Goal: Task Accomplishment & Management: Manage account settings

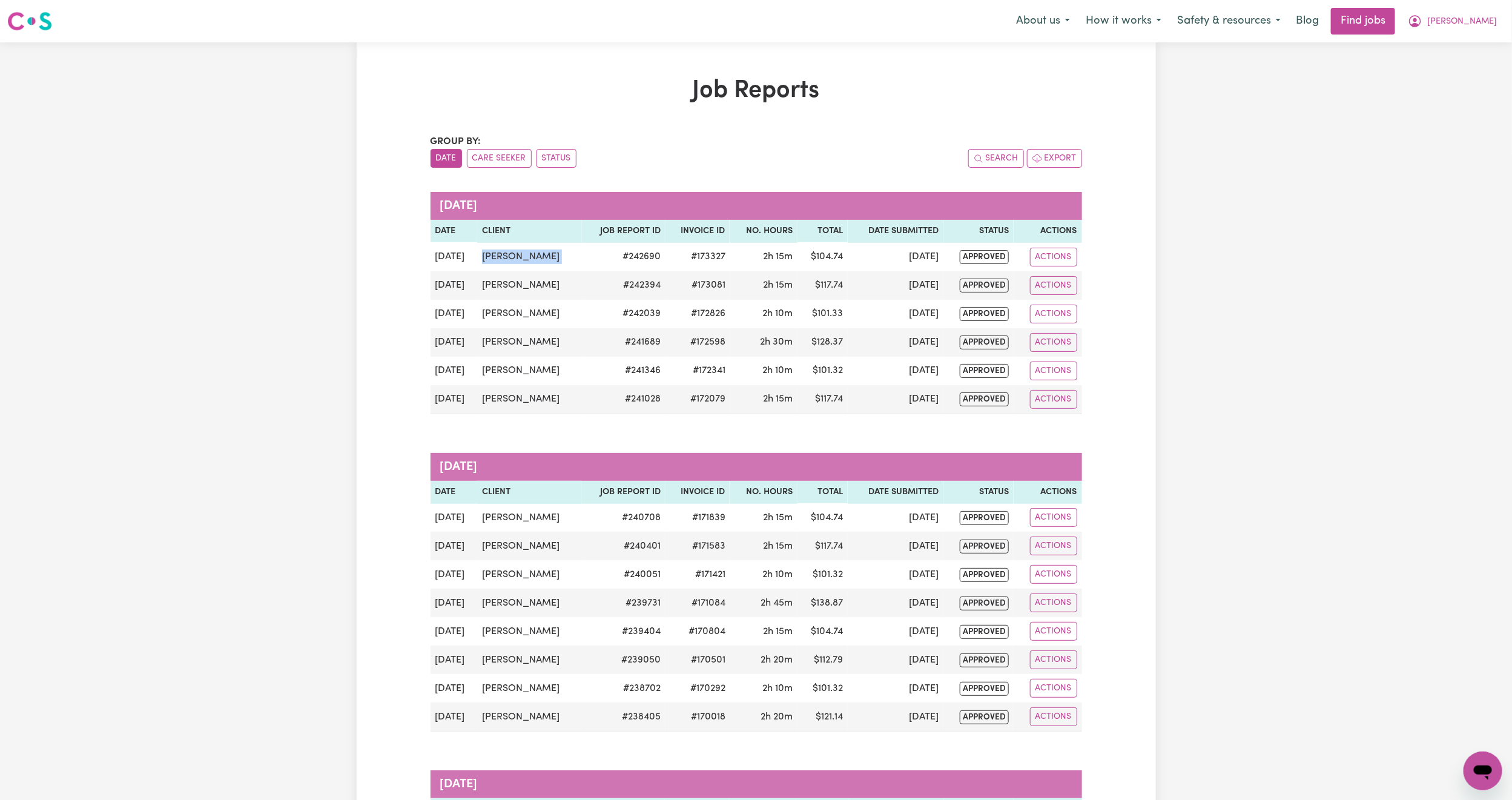
click at [1484, 25] on span "[PERSON_NAME]" at bounding box center [1462, 22] width 70 height 13
click at [1481, 84] on link "Logout" at bounding box center [1456, 92] width 95 height 23
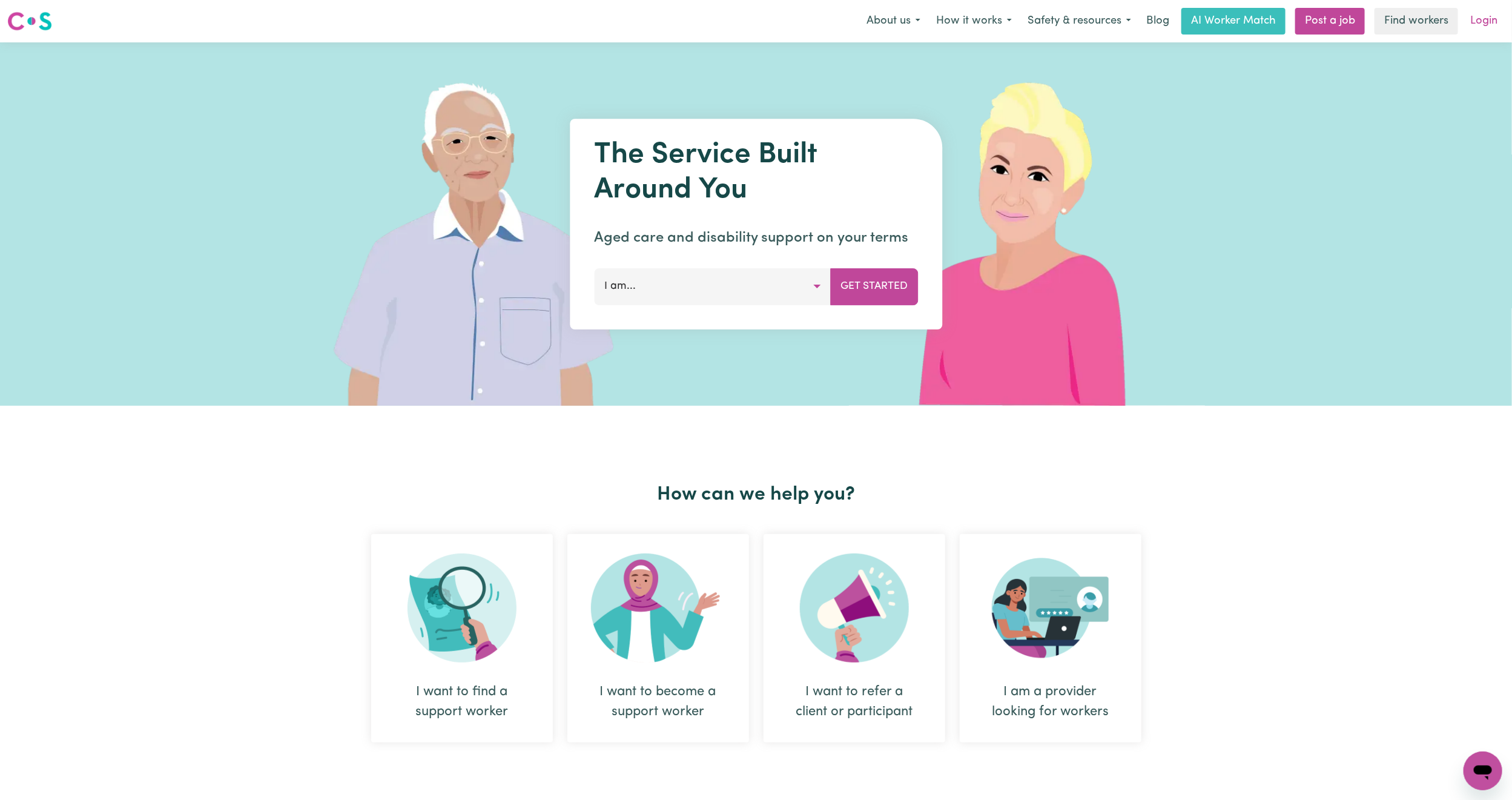
click at [1490, 15] on link "Login" at bounding box center [1483, 21] width 42 height 27
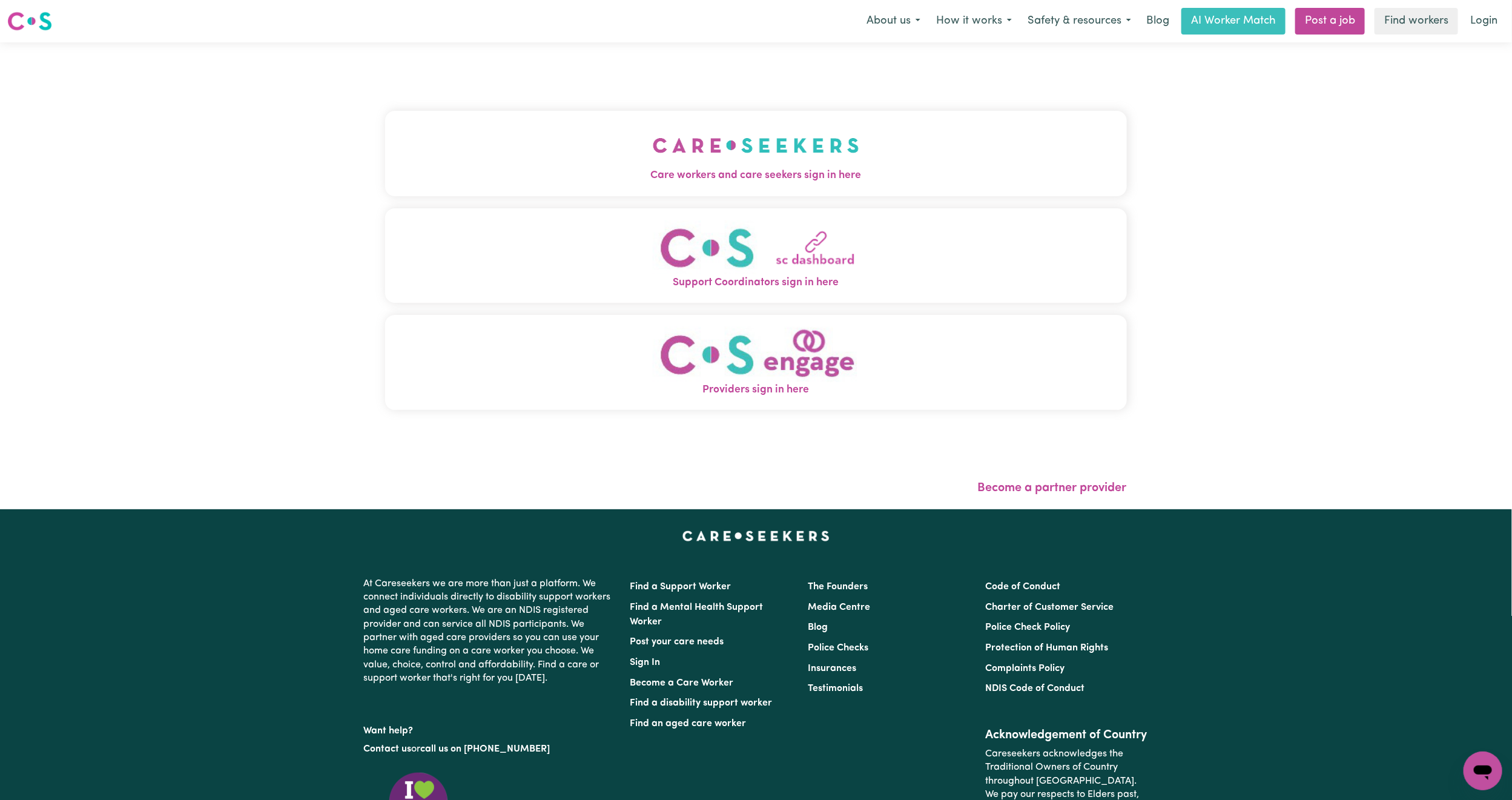
click at [730, 159] on img "Care workers and care seekers sign in here" at bounding box center [755, 145] width 206 height 45
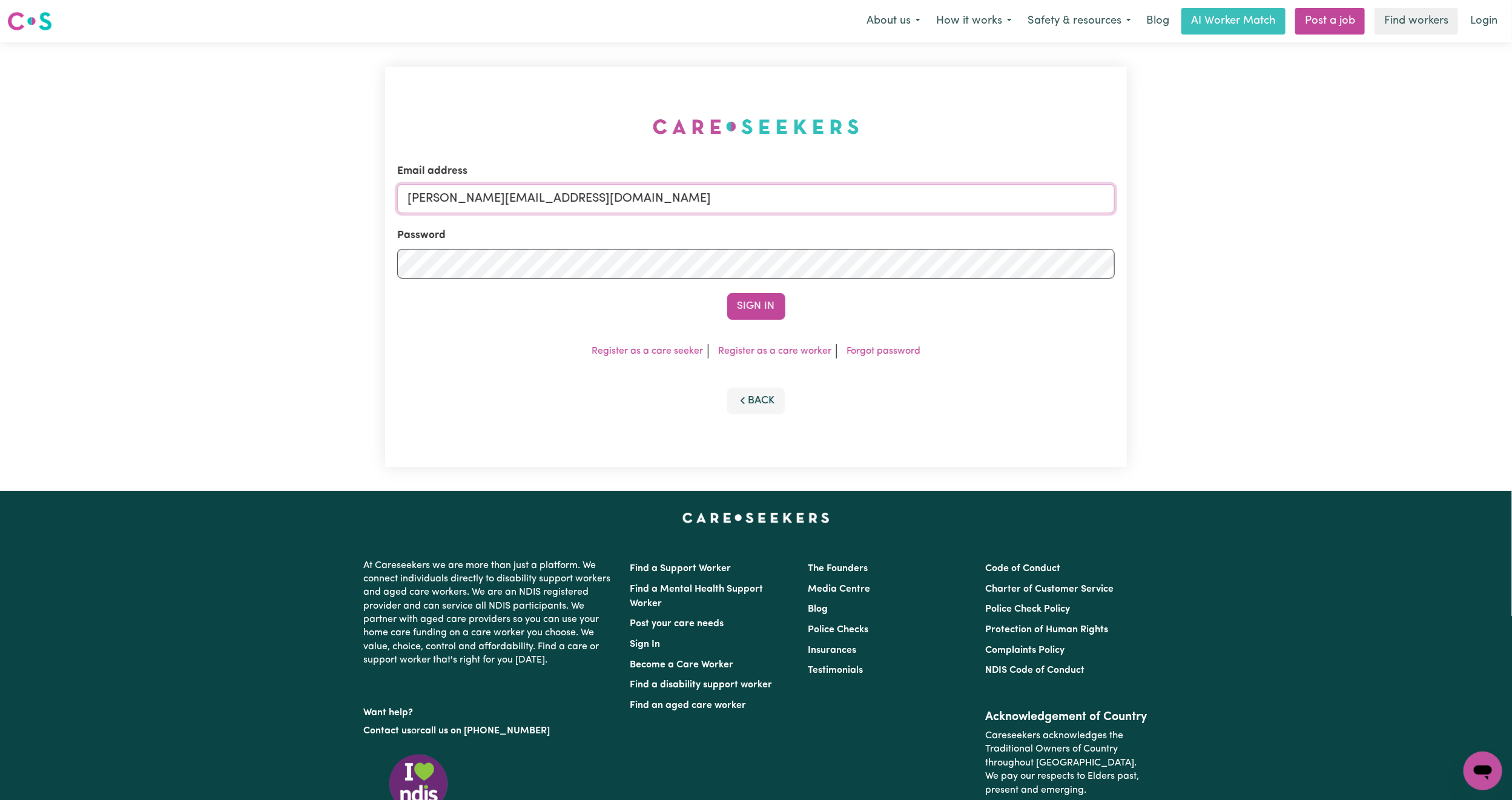
click at [593, 194] on input "[PERSON_NAME][EMAIL_ADDRESS][DOMAIN_NAME]" at bounding box center [756, 199] width 718 height 29
drag, startPoint x: 475, startPoint y: 200, endPoint x: 729, endPoint y: 220, distance: 254.8
click at [729, 220] on form "Email address [EMAIL_ADDRESS][PERSON_NAME][DOMAIN_NAME] Password Sign In" at bounding box center [756, 242] width 718 height 157
type input "superuser~[PERSON_NAME][EMAIL_ADDRESS][PERSON_NAME][DOMAIN_NAME]"
click at [727, 293] on button "Sign In" at bounding box center [757, 306] width 58 height 27
